Goal: Information Seeking & Learning: Find specific fact

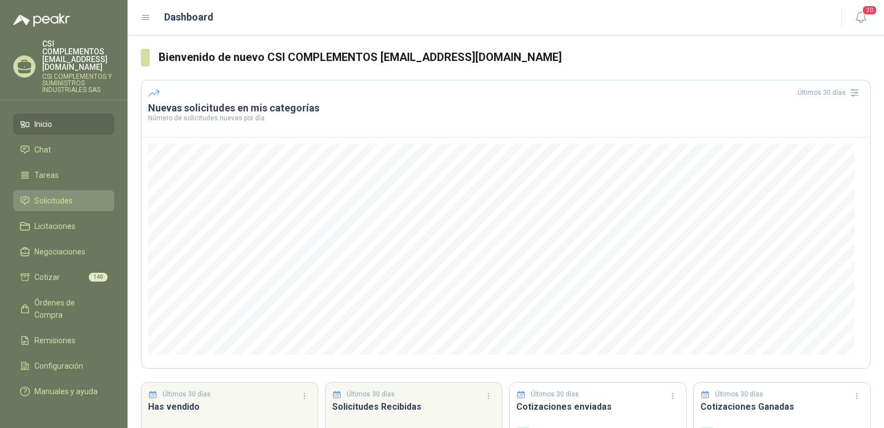
click at [65, 195] on span "Solicitudes" at bounding box center [53, 201] width 38 height 12
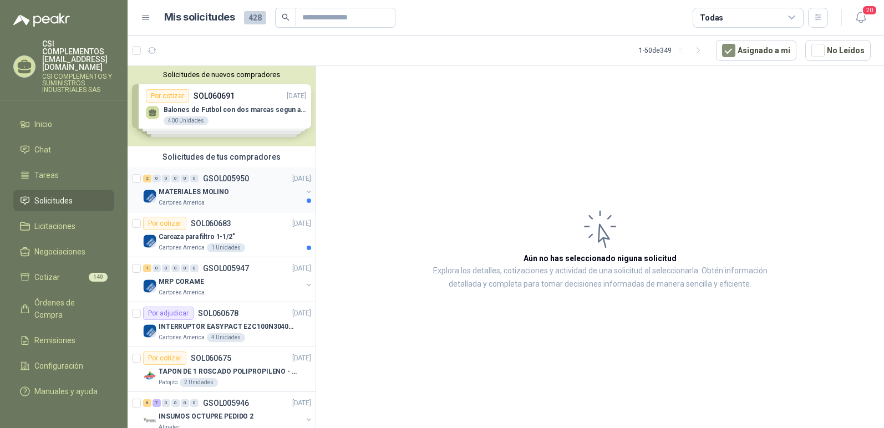
click at [201, 193] on p "MATERIALES MOLINO" at bounding box center [194, 192] width 70 height 11
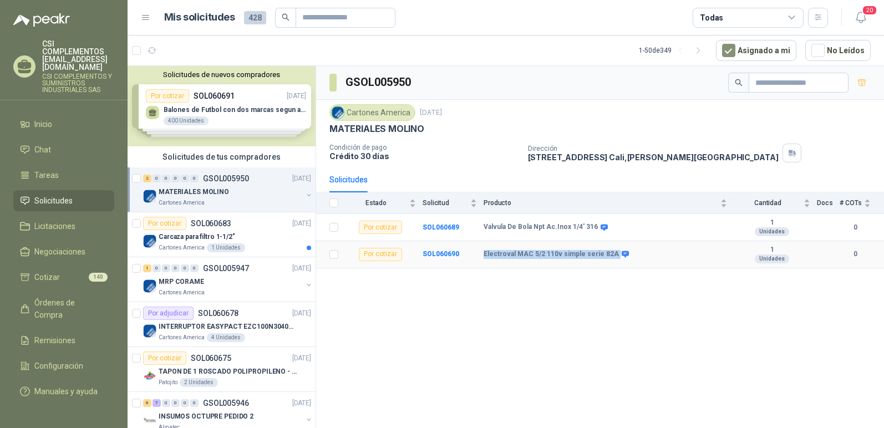
drag, startPoint x: 484, startPoint y: 252, endPoint x: 614, endPoint y: 249, distance: 130.4
click at [614, 249] on td "Electroval MAC 5/2 110v simple serie 82A" at bounding box center [609, 254] width 250 height 27
copy div "Electroval MAC 5/2 110v simple serie 82A"
click at [639, 324] on div "GSOL005950 Cartones America [DATE] MATERIALES MOLINO Condición de pago Crédito …" at bounding box center [600, 249] width 568 height 366
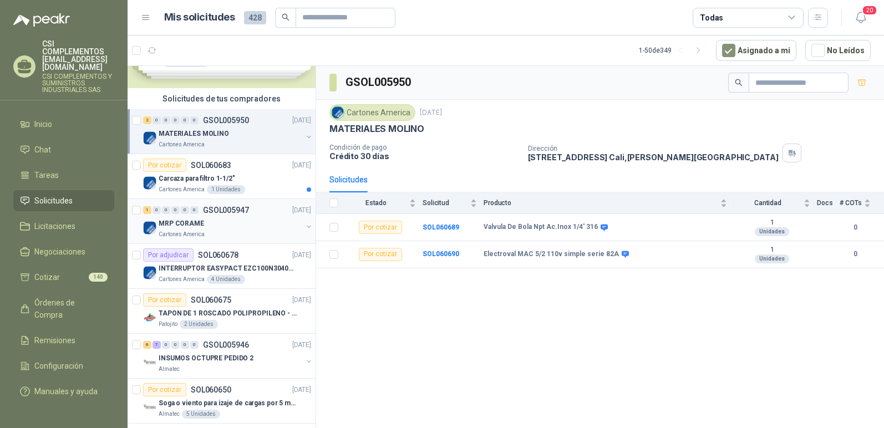
scroll to position [55, 0]
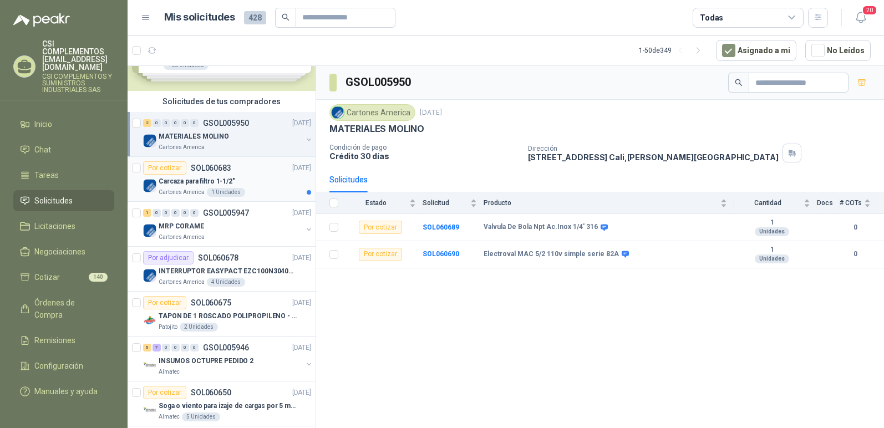
click at [194, 181] on p "Carcaza para filtro 1-1/2"" at bounding box center [197, 181] width 77 height 11
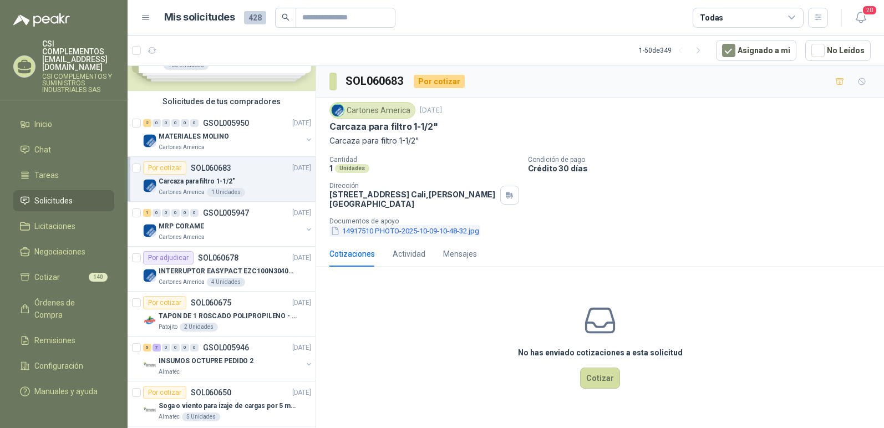
click at [412, 228] on button "14917510 PHOTO-2025-10-09-10-48-32.jpg" at bounding box center [404, 231] width 151 height 12
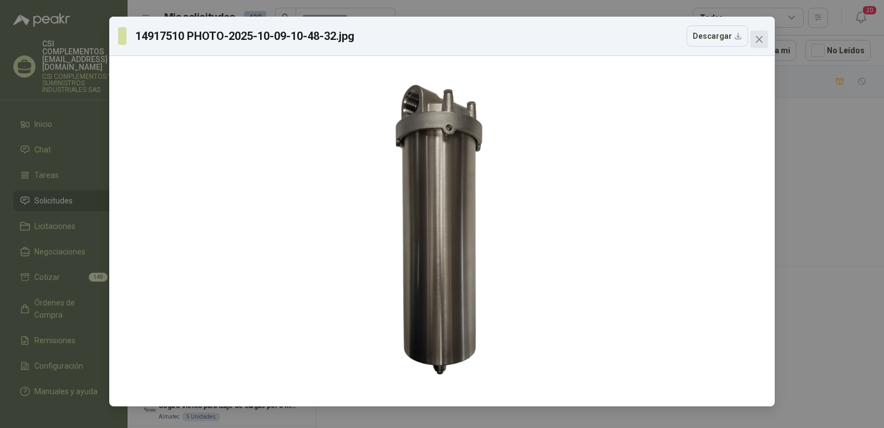
click at [760, 40] on icon "close" at bounding box center [759, 39] width 7 height 7
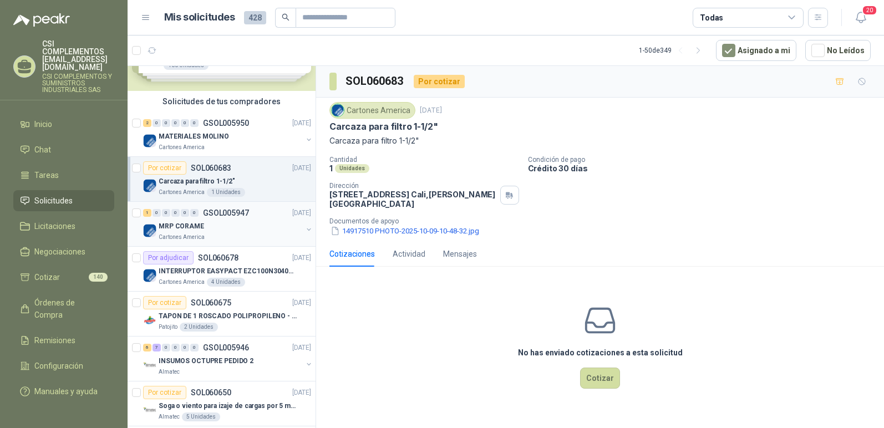
click at [185, 237] on p "Cartones America" at bounding box center [182, 237] width 46 height 9
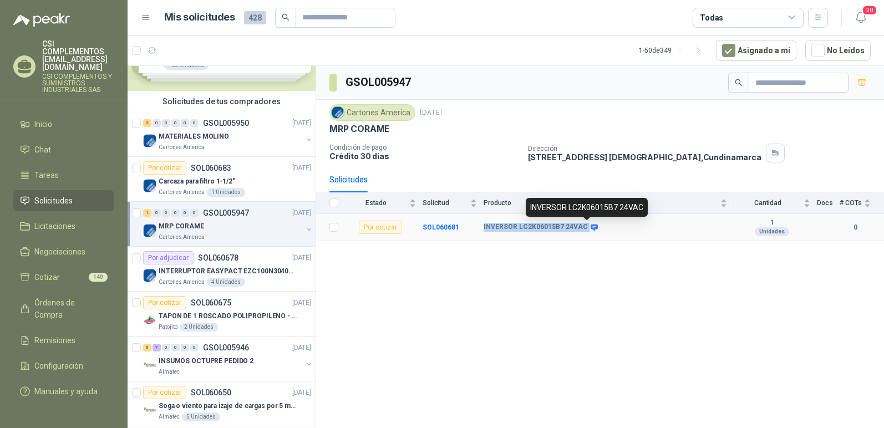
drag, startPoint x: 484, startPoint y: 226, endPoint x: 585, endPoint y: 225, distance: 101.5
click at [585, 225] on div "INVERSOR LC2K06015B7 24VAC" at bounding box center [540, 227] width 113 height 9
copy div "INVERSOR LC2K06015B7 24VAC"
